Goal: Information Seeking & Learning: Learn about a topic

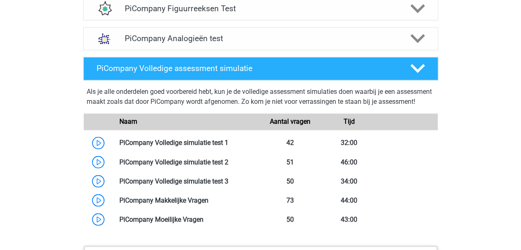
scroll to position [677, 0]
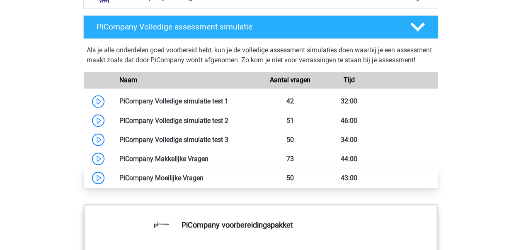
click at [204, 181] on link at bounding box center [204, 177] width 0 height 8
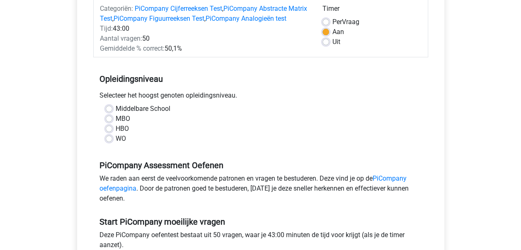
scroll to position [139, 0]
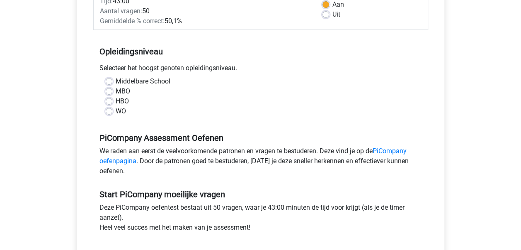
click at [116, 116] on label "WO" at bounding box center [121, 111] width 10 height 10
click at [109, 114] on input "WO" at bounding box center [109, 110] width 7 height 8
radio input "true"
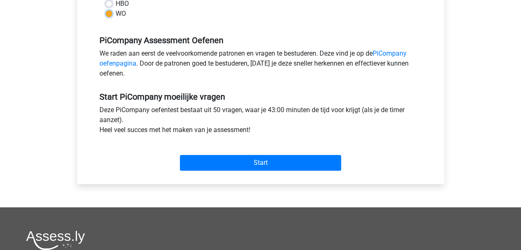
scroll to position [248, 0]
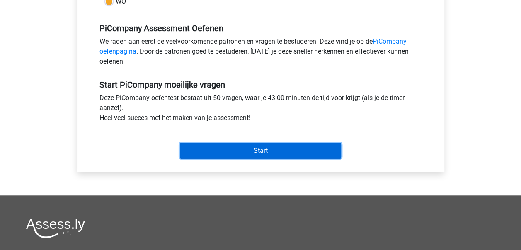
click at [257, 158] on input "Start" at bounding box center [260, 151] width 161 height 16
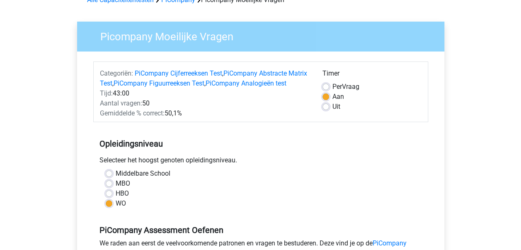
scroll to position [42, 0]
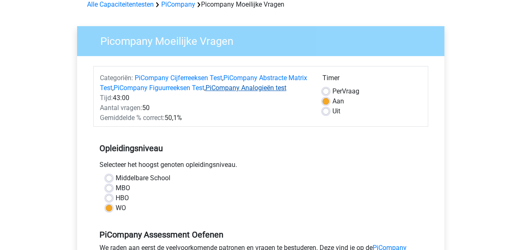
click at [263, 89] on link "PiCompany Analogieën test" at bounding box center [246, 88] width 81 height 8
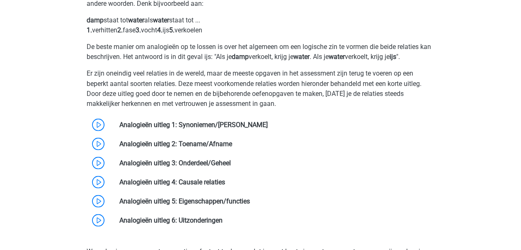
scroll to position [717, 0]
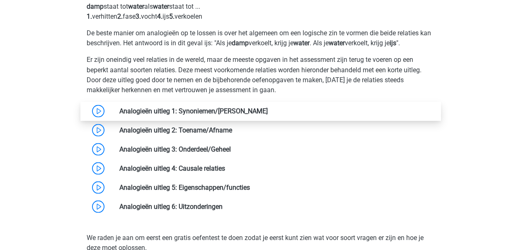
click at [268, 114] on link at bounding box center [268, 111] width 0 height 8
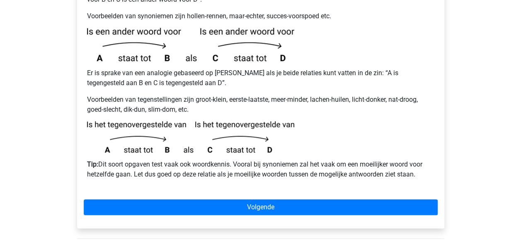
scroll to position [213, 0]
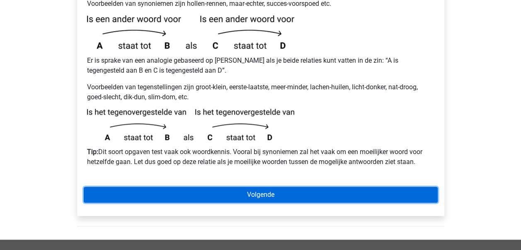
click at [259, 187] on link "Volgende" at bounding box center [261, 195] width 354 height 16
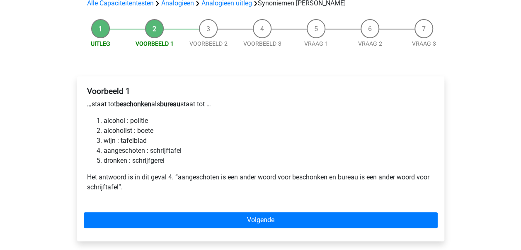
scroll to position [71, 0]
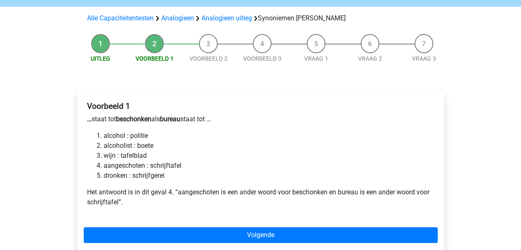
click at [129, 161] on li "aangeschoten : schrijftafel" at bounding box center [269, 166] width 331 height 10
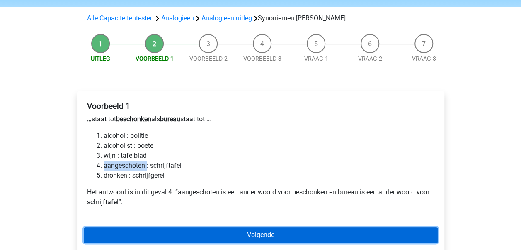
click at [275, 227] on link "Volgende" at bounding box center [261, 235] width 354 height 16
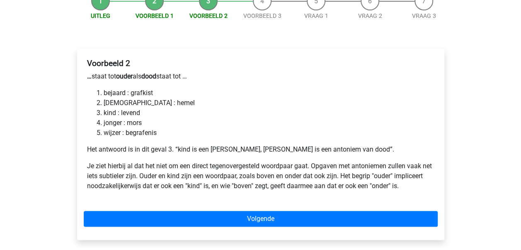
scroll to position [124, 0]
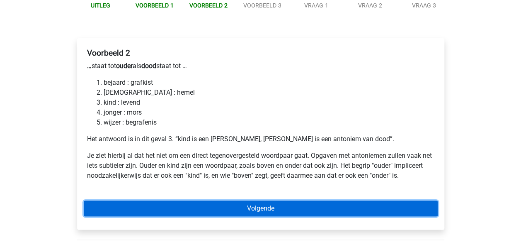
click at [268, 200] on link "Volgende" at bounding box center [261, 208] width 354 height 16
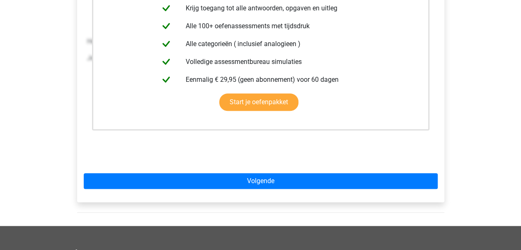
scroll to position [217, 0]
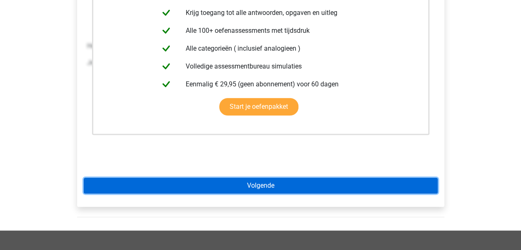
click at [267, 178] on link "Volgende" at bounding box center [261, 186] width 354 height 16
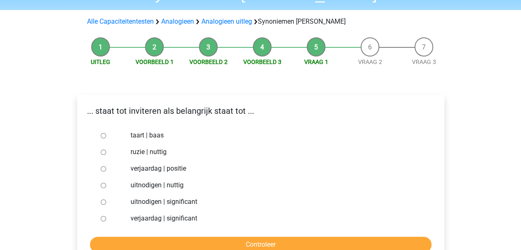
scroll to position [78, 0]
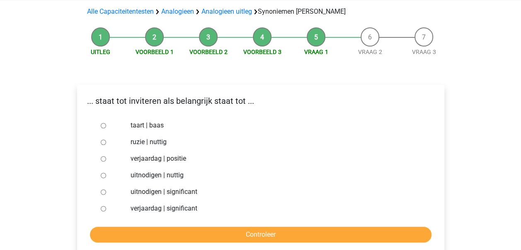
click at [102, 189] on input "uitnodigen | significant" at bounding box center [103, 191] width 5 height 5
radio input "true"
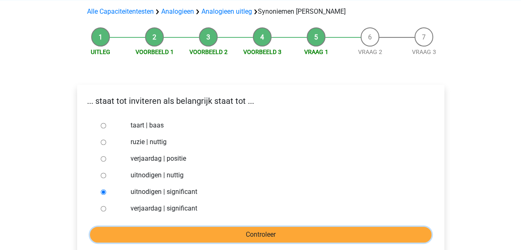
click at [269, 226] on input "Controleer" at bounding box center [261, 234] width 342 height 16
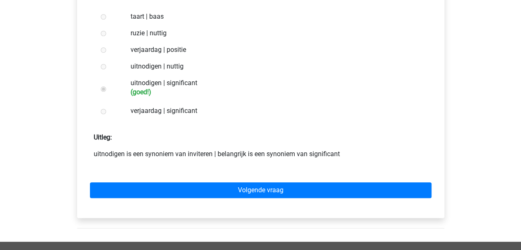
scroll to position [187, 0]
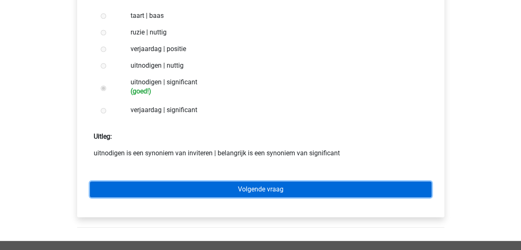
click at [291, 181] on link "Volgende vraag" at bounding box center [261, 189] width 342 height 16
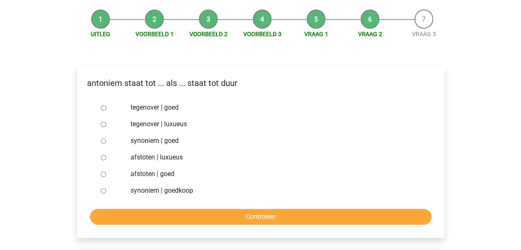
scroll to position [97, 0]
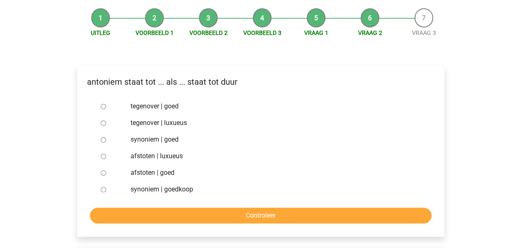
click at [102, 187] on input "synoniem | goedkoop" at bounding box center [103, 189] width 5 height 5
radio input "true"
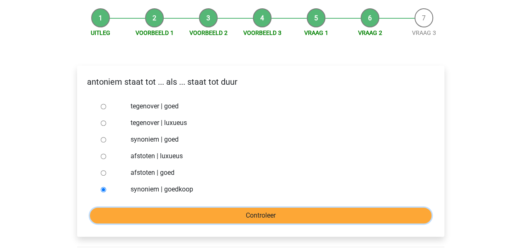
click at [261, 207] on input "Controleer" at bounding box center [261, 215] width 342 height 16
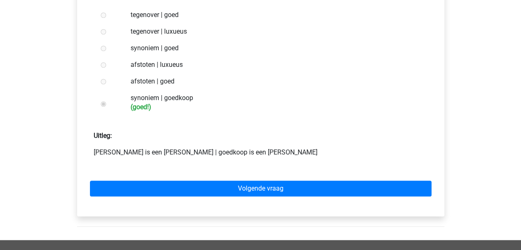
scroll to position [206, 0]
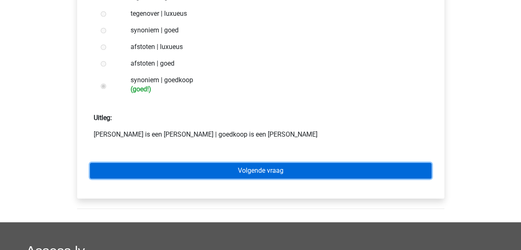
click at [260, 163] on link "Volgende vraag" at bounding box center [261, 171] width 342 height 16
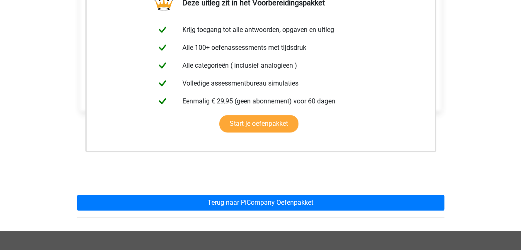
scroll to position [187, 0]
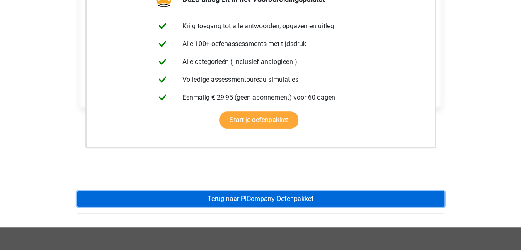
click at [258, 191] on link "Terug naar PiCompany Oefenpakket" at bounding box center [260, 199] width 367 height 16
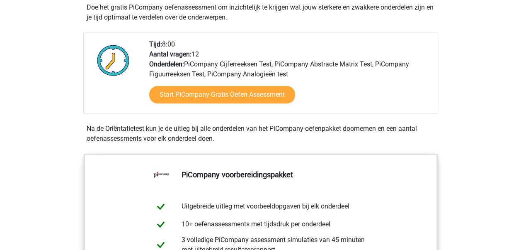
scroll to position [201, 0]
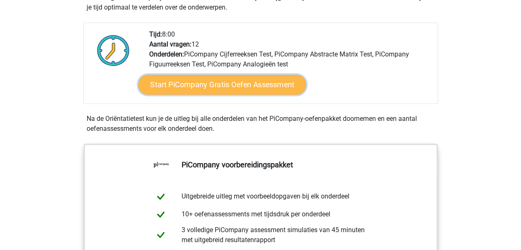
click at [248, 92] on link "Start PiCompany Gratis Oefen Assessment" at bounding box center [222, 85] width 168 height 20
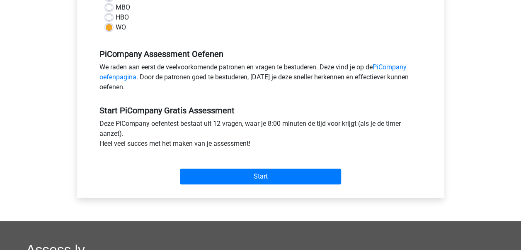
scroll to position [247, 0]
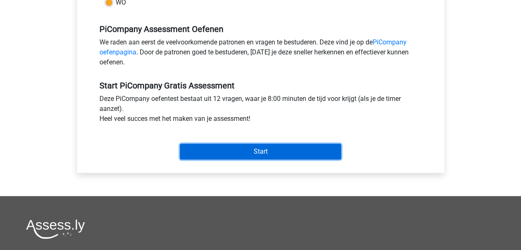
click at [269, 159] on input "Start" at bounding box center [260, 151] width 161 height 16
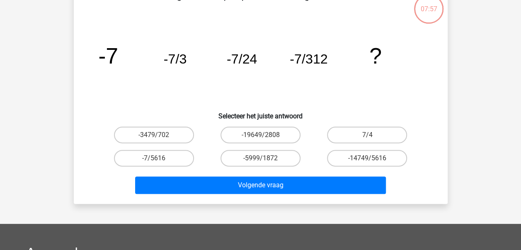
scroll to position [58, 0]
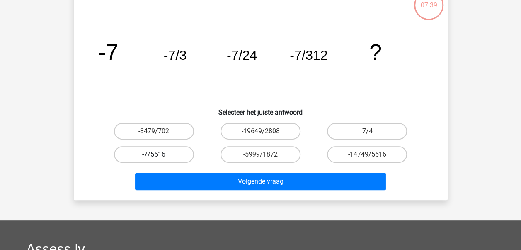
click at [168, 153] on label "-7/5616" at bounding box center [154, 154] width 80 height 17
click at [159, 154] on input "-7/5616" at bounding box center [156, 156] width 5 height 5
radio input "true"
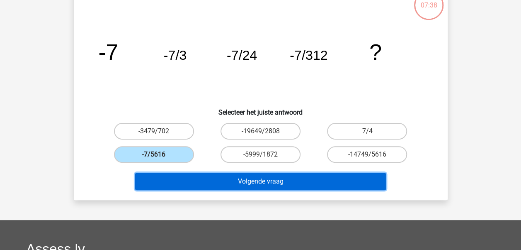
click at [253, 178] on button "Volgende vraag" at bounding box center [260, 181] width 251 height 17
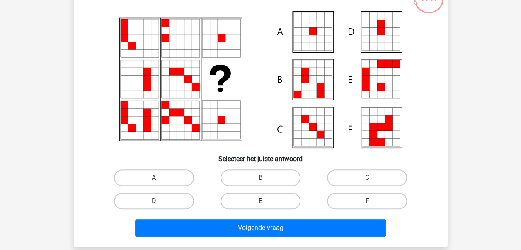
scroll to position [64, 0]
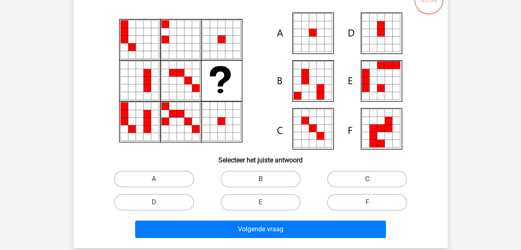
click at [311, 27] on icon at bounding box center [312, 24] width 7 height 7
click at [154, 181] on input "A" at bounding box center [156, 181] width 5 height 5
radio input "true"
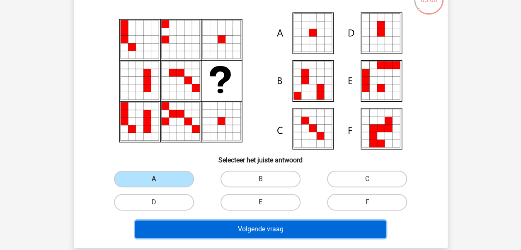
click at [256, 227] on button "Volgende vraag" at bounding box center [260, 228] width 251 height 17
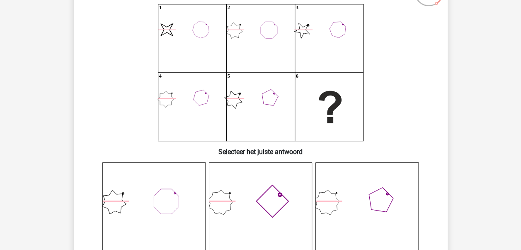
scroll to position [73, 0]
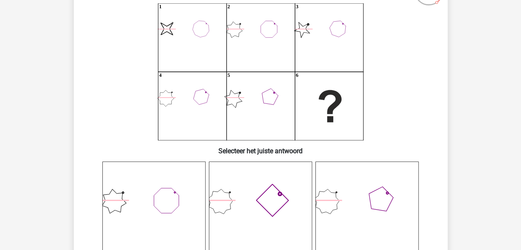
click at [267, 200] on icon at bounding box center [260, 212] width 103 height 103
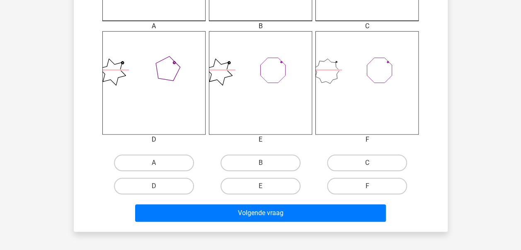
scroll to position [324, 0]
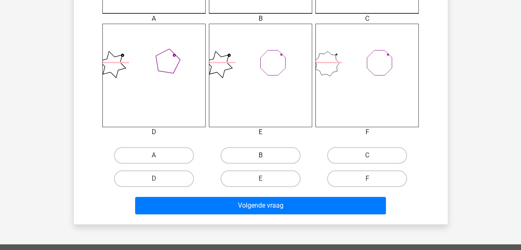
click at [263, 147] on label "B" at bounding box center [261, 155] width 80 height 17
click at [263, 155] on input "B" at bounding box center [262, 157] width 5 height 5
radio input "true"
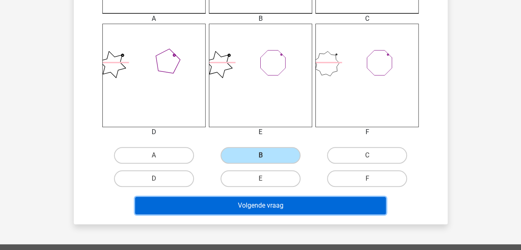
click at [265, 205] on button "Volgende vraag" at bounding box center [260, 205] width 251 height 17
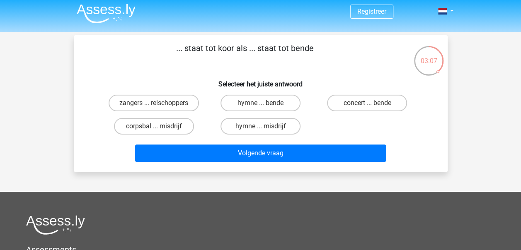
scroll to position [0, 0]
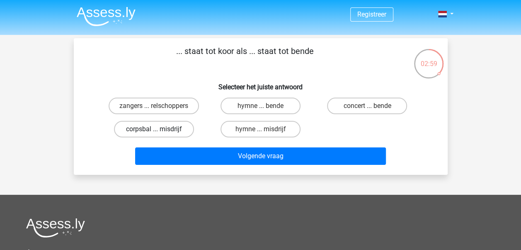
click at [153, 127] on label "corpsbal ... misdrijf" at bounding box center [154, 129] width 80 height 17
click at [154, 129] on input "corpsbal ... misdrijf" at bounding box center [156, 131] width 5 height 5
radio input "true"
click at [153, 127] on label "corpsbal ... misdrijf" at bounding box center [154, 129] width 80 height 17
click at [154, 129] on input "corpsbal ... misdrijf" at bounding box center [156, 131] width 5 height 5
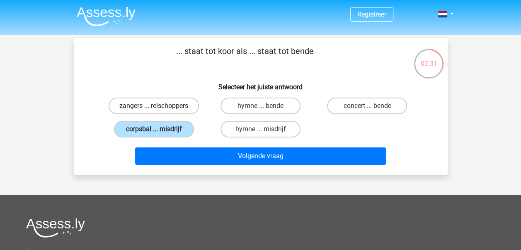
click at [153, 103] on label "zangers ... relschoppers" at bounding box center [154, 105] width 90 height 17
click at [154, 106] on input "zangers ... relschoppers" at bounding box center [156, 108] width 5 height 5
radio input "true"
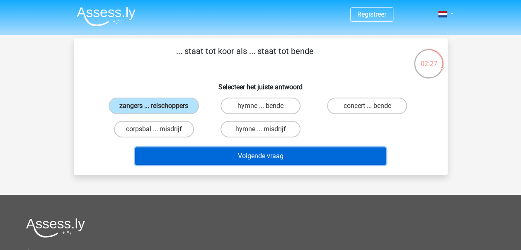
click at [242, 156] on button "Volgende vraag" at bounding box center [260, 155] width 251 height 17
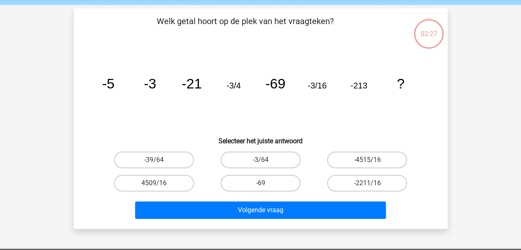
scroll to position [38, 0]
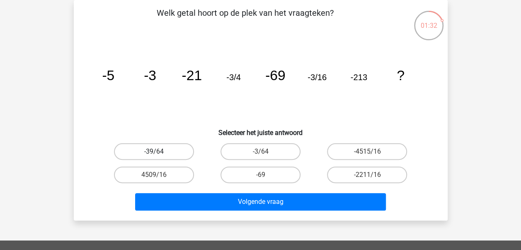
click at [173, 150] on label "-39/64" at bounding box center [154, 151] width 80 height 17
click at [159, 151] on input "-39/64" at bounding box center [156, 153] width 5 height 5
radio input "true"
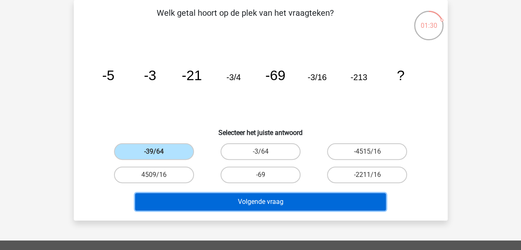
click at [255, 202] on button "Volgende vraag" at bounding box center [260, 201] width 251 height 17
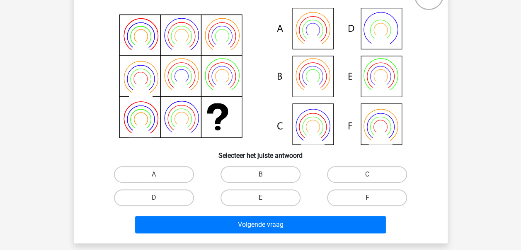
scroll to position [68, 0]
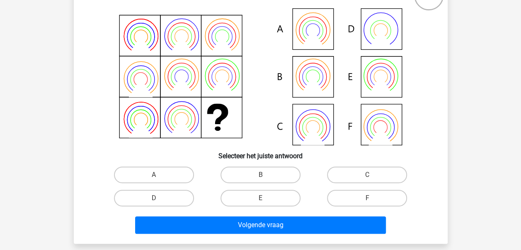
click at [376, 72] on icon at bounding box center [381, 77] width 14 height 14
click at [277, 194] on label "E" at bounding box center [261, 198] width 80 height 17
click at [266, 198] on input "E" at bounding box center [262, 200] width 5 height 5
radio input "true"
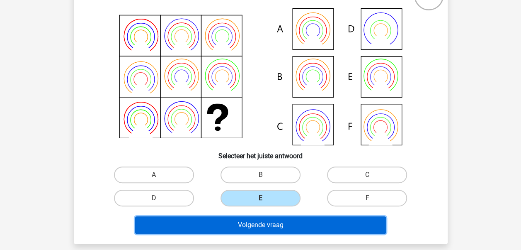
click at [302, 228] on button "Volgende vraag" at bounding box center [260, 224] width 251 height 17
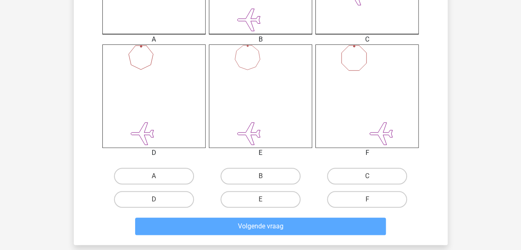
scroll to position [321, 0]
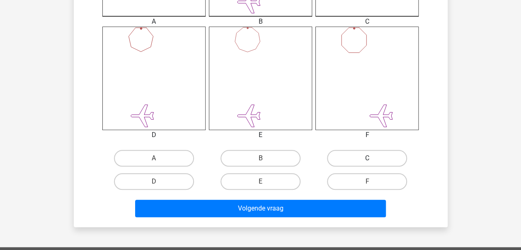
scroll to position [321, 0]
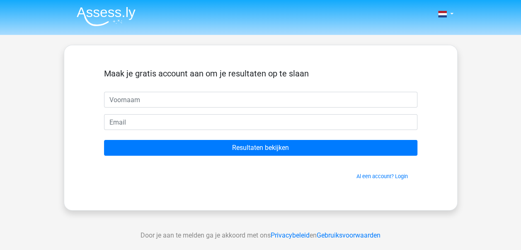
click at [246, 102] on input "text" at bounding box center [261, 100] width 314 height 16
type input "Niek"
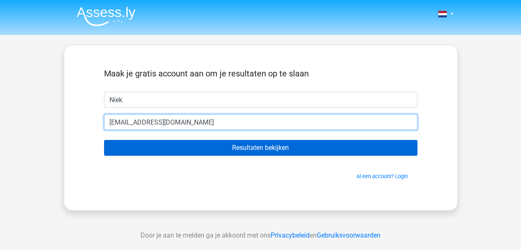
type input "[EMAIL_ADDRESS][DOMAIN_NAME]"
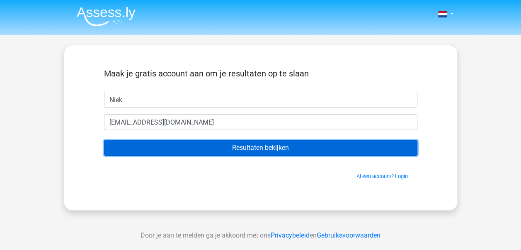
click at [259, 149] on input "Resultaten bekijken" at bounding box center [261, 148] width 314 height 16
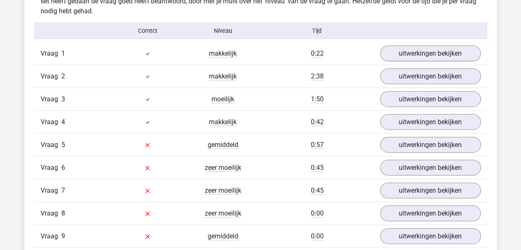
scroll to position [913, 0]
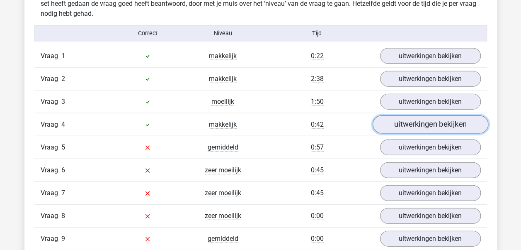
click at [429, 119] on link "uitwerkingen bekijken" at bounding box center [430, 125] width 116 height 18
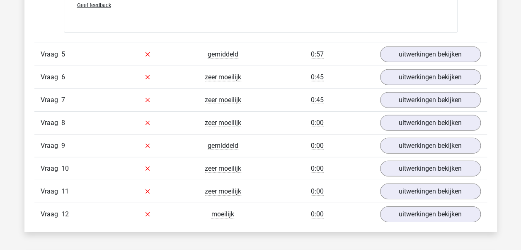
scroll to position [1209, 0]
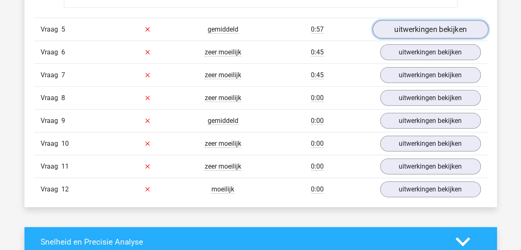
click at [428, 21] on link "uitwerkingen bekijken" at bounding box center [430, 29] width 116 height 18
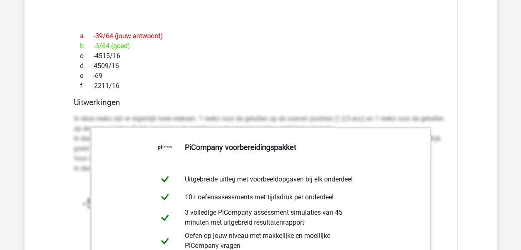
scroll to position [1344, 0]
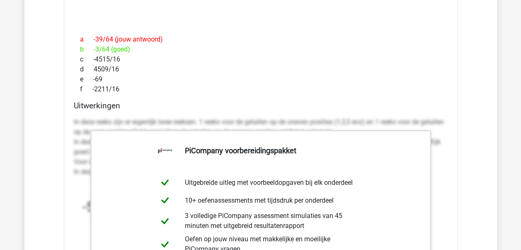
click at [381, 86] on div "f -2211/16" at bounding box center [261, 89] width 374 height 10
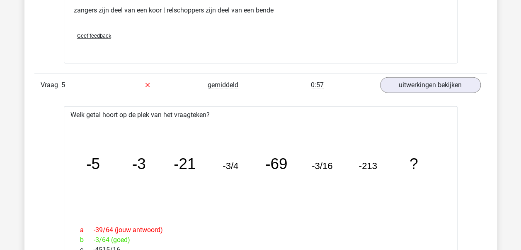
scroll to position [1147, 0]
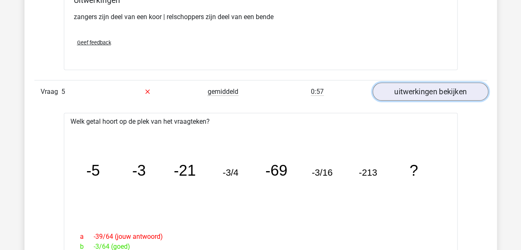
click at [428, 87] on link "uitwerkingen bekijken" at bounding box center [430, 92] width 116 height 18
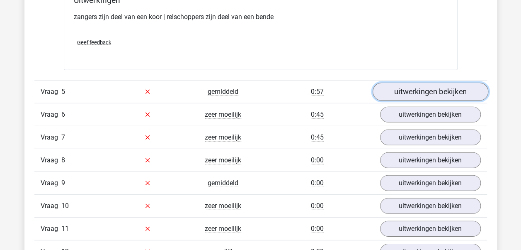
click at [428, 88] on link "uitwerkingen bekijken" at bounding box center [430, 92] width 116 height 18
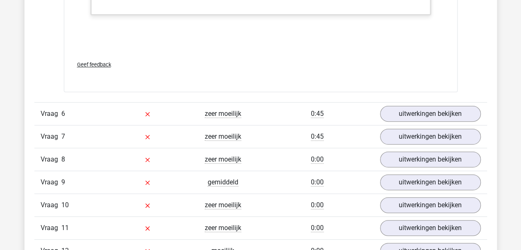
scroll to position [1719, 0]
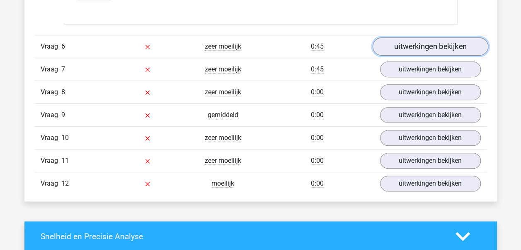
click at [435, 43] on link "uitwerkingen bekijken" at bounding box center [430, 47] width 116 height 18
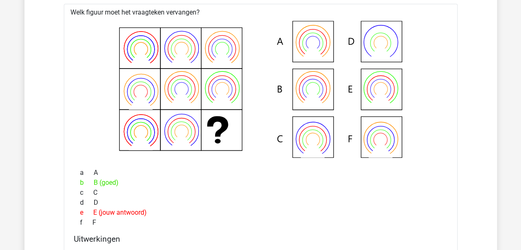
scroll to position [1787, 0]
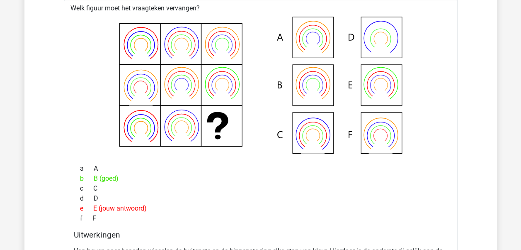
click at [315, 79] on icon at bounding box center [260, 85] width 367 height 137
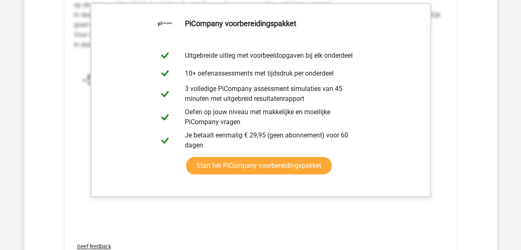
scroll to position [1418, 0]
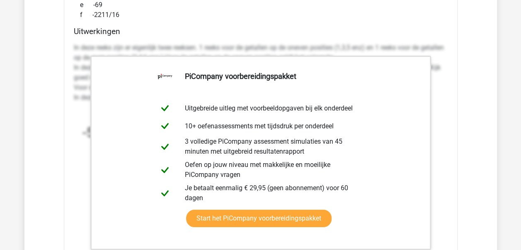
click at [462, 104] on div "Vraag 1 makkelijk 0:22 uitwerkingen bekijken Welk getal hoort op de plek van he…" at bounding box center [261, 185] width 440 height 1290
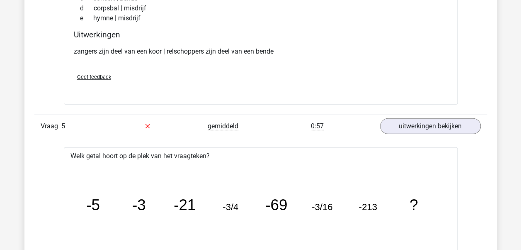
scroll to position [1195, 0]
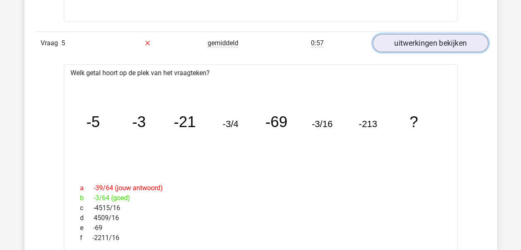
click at [422, 41] on link "uitwerkingen bekijken" at bounding box center [430, 43] width 116 height 18
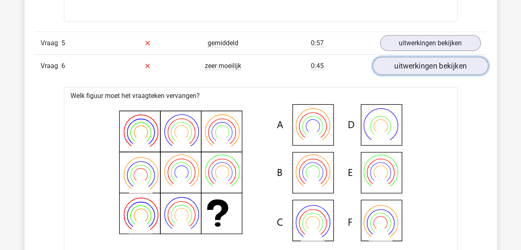
click at [406, 63] on link "uitwerkingen bekijken" at bounding box center [430, 66] width 116 height 18
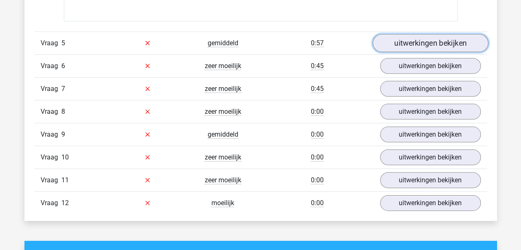
click at [413, 41] on link "uitwerkingen bekijken" at bounding box center [430, 43] width 116 height 18
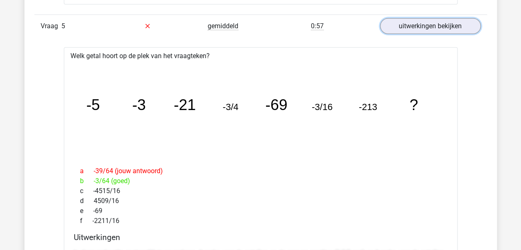
scroll to position [1158, 0]
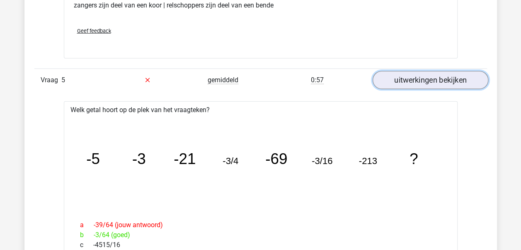
click at [444, 71] on link "uitwerkingen bekijken" at bounding box center [430, 80] width 116 height 18
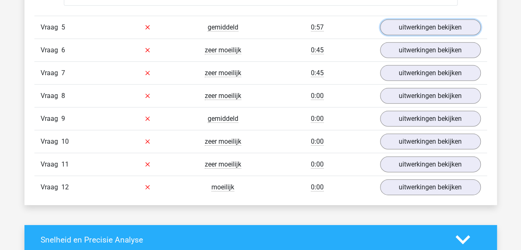
scroll to position [1225, 0]
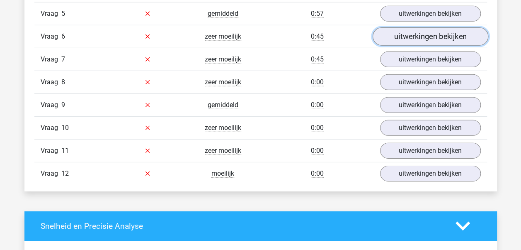
click at [420, 31] on link "uitwerkingen bekijken" at bounding box center [430, 36] width 116 height 18
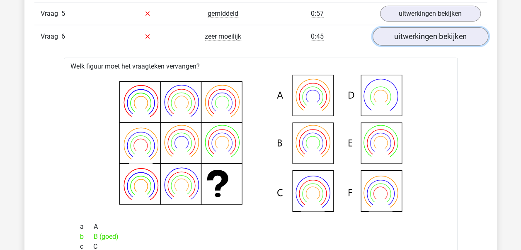
click at [420, 31] on link "uitwerkingen bekijken" at bounding box center [430, 36] width 116 height 18
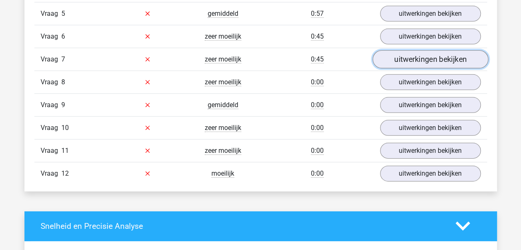
click at [423, 56] on link "uitwerkingen bekijken" at bounding box center [430, 59] width 116 height 18
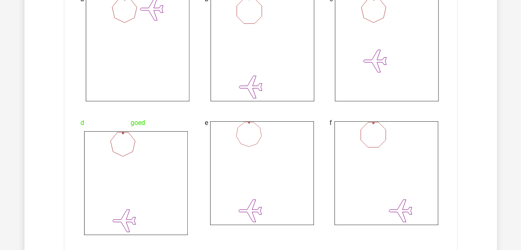
scroll to position [1543, 0]
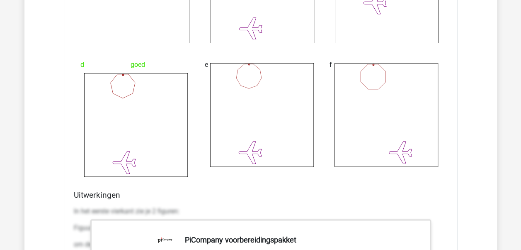
click at [128, 105] on icon at bounding box center [136, 125] width 104 height 104
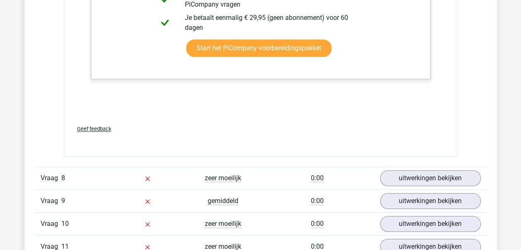
scroll to position [1883, 0]
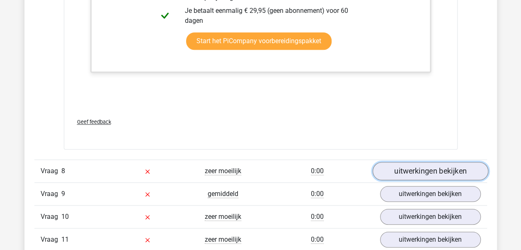
click at [435, 170] on link "uitwerkingen bekijken" at bounding box center [430, 171] width 116 height 18
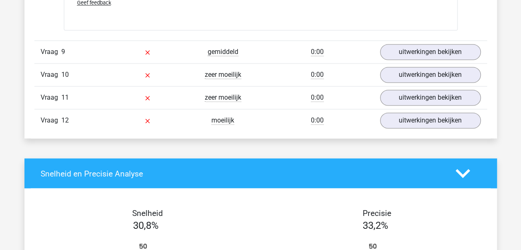
scroll to position [2234, 0]
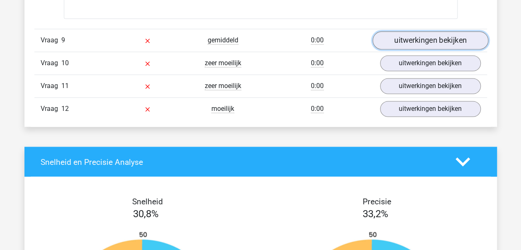
click at [441, 36] on link "uitwerkingen bekijken" at bounding box center [430, 40] width 116 height 18
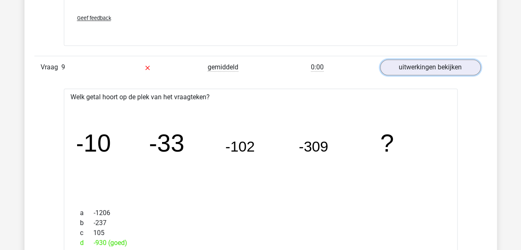
scroll to position [920, 0]
